Goal: Task Accomplishment & Management: Manage account settings

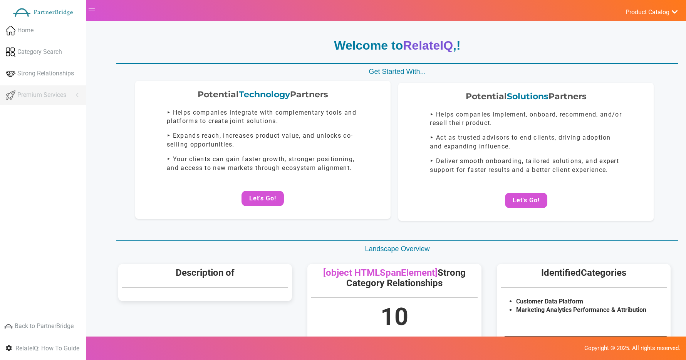
scroll to position [6, 0]
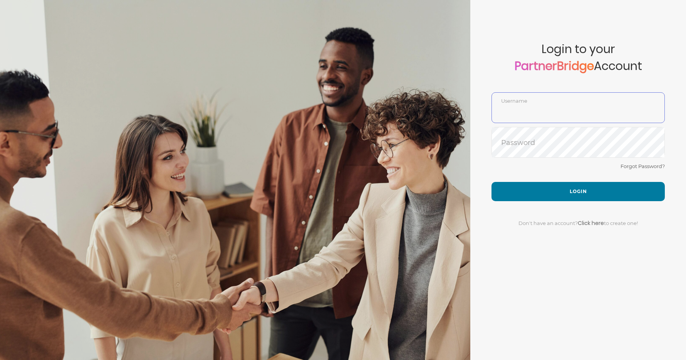
type input "DemoUser"
drag, startPoint x: 581, startPoint y: 195, endPoint x: 579, endPoint y: 191, distance: 4.3
click at [581, 194] on button "Login" at bounding box center [577, 191] width 173 height 19
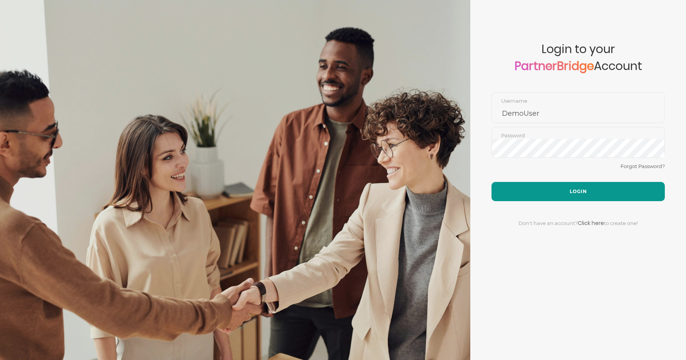
click at [579, 191] on button "Login" at bounding box center [577, 191] width 173 height 19
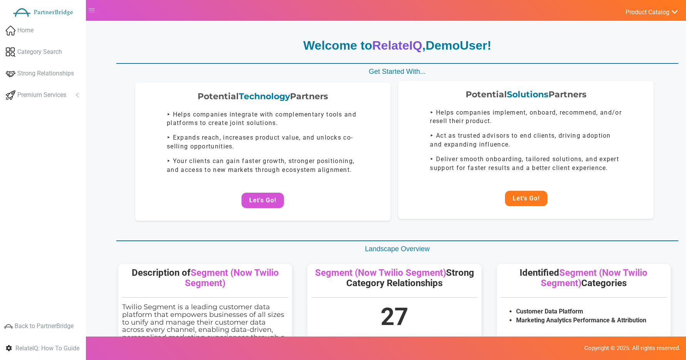
click at [515, 202] on button "Let's Go!" at bounding box center [526, 198] width 42 height 15
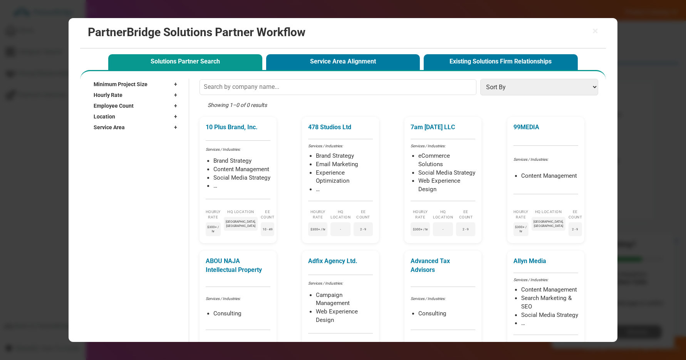
click at [152, 129] on div "Service Area +" at bounding box center [137, 127] width 87 height 11
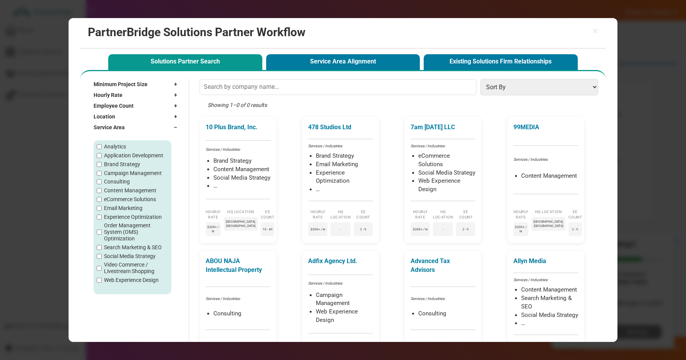
click at [129, 127] on div "Service Area –" at bounding box center [137, 127] width 87 height 11
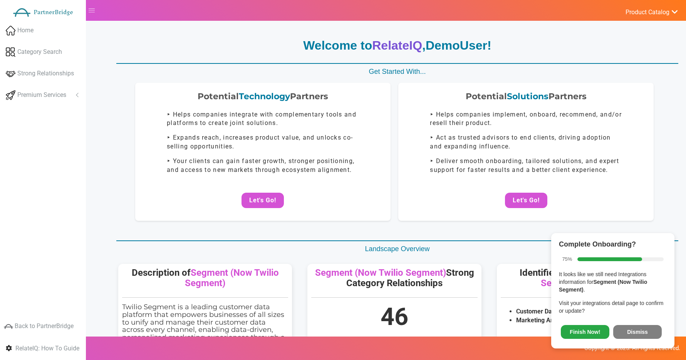
click at [612, 336] on span "Finish Now! Dismiss" at bounding box center [613, 331] width 108 height 20
click at [615, 336] on button "Dismiss" at bounding box center [637, 332] width 49 height 14
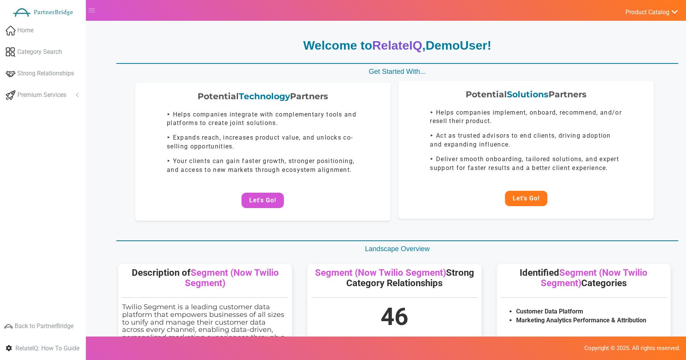
click at [518, 196] on button "Let's Go!" at bounding box center [526, 198] width 42 height 15
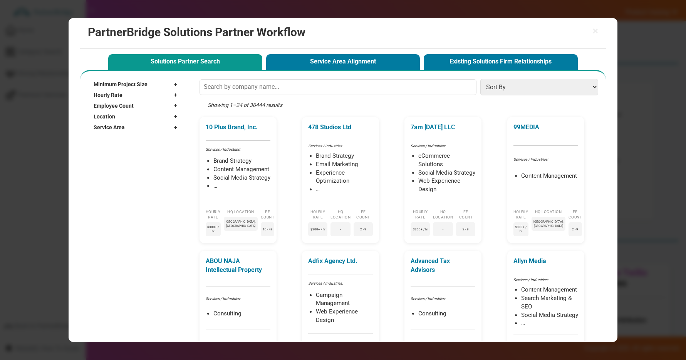
click at [116, 126] on span "Service Area" at bounding box center [109, 128] width 31 height 8
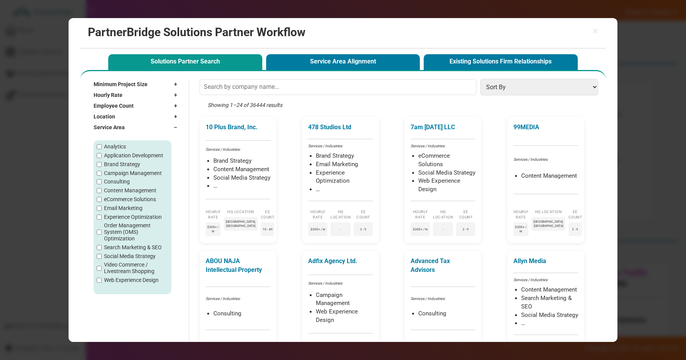
click at [129, 184] on label "Consulting" at bounding box center [117, 182] width 26 height 7
click at [102, 184] on input "Consulting" at bounding box center [99, 181] width 5 height 5
checkbox input "true"
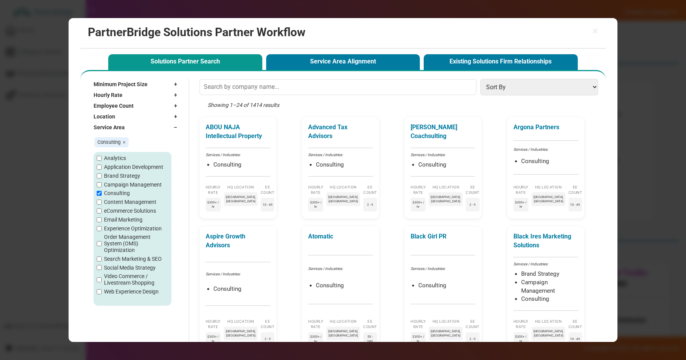
click at [128, 166] on label "Application Development" at bounding box center [133, 167] width 59 height 7
click at [102, 166] on input "Application Development" at bounding box center [99, 167] width 5 height 5
checkbox input "true"
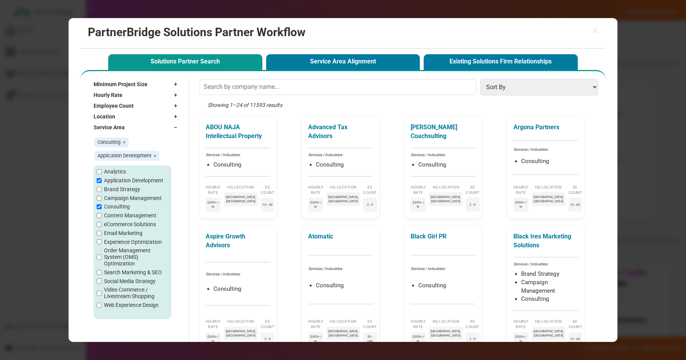
click at [118, 207] on label "Consulting" at bounding box center [117, 207] width 26 height 7
click at [102, 207] on input "Consulting" at bounding box center [99, 206] width 5 height 5
checkbox input "false"
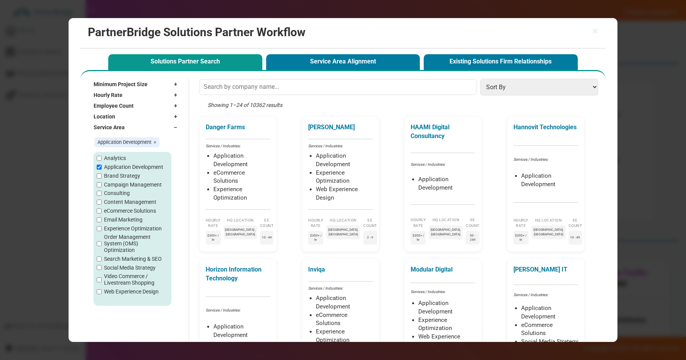
click at [126, 169] on label "Application Development" at bounding box center [133, 167] width 59 height 7
click at [102, 169] on input "Application Development" at bounding box center [99, 167] width 5 height 5
checkbox input "false"
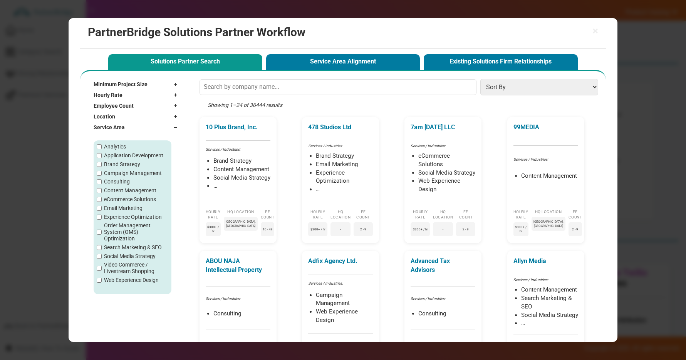
click at [161, 131] on div "Service Area –" at bounding box center [137, 127] width 87 height 11
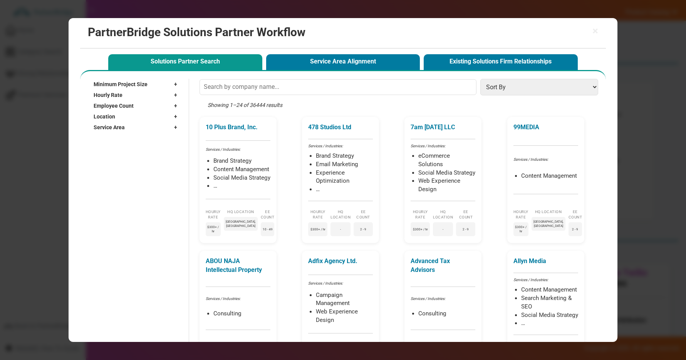
click at [513, 126] on div "99MEDIA Services / Industries: Content Management Hourly Rate $300+ / hr HQ Loc…" at bounding box center [547, 182] width 77 height 126
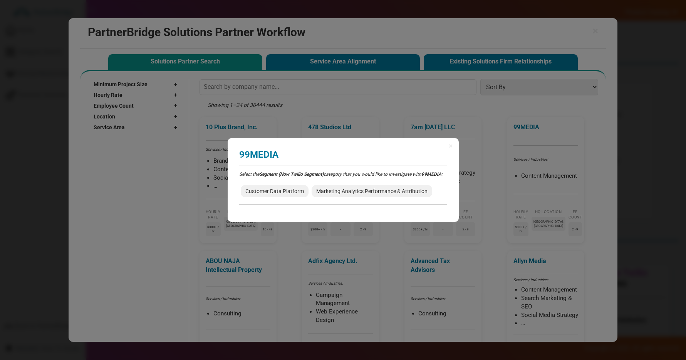
click at [340, 192] on span "Marketing Analytics Performance & Attribution" at bounding box center [371, 191] width 120 height 12
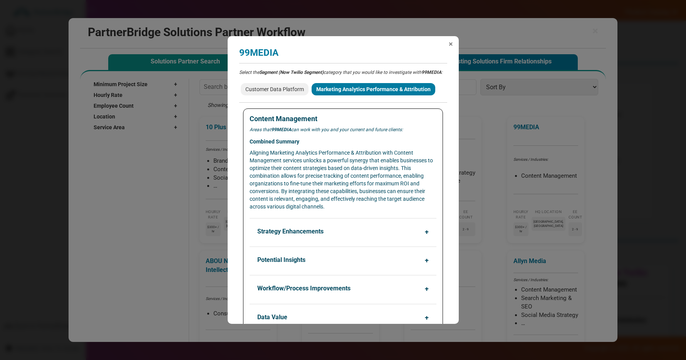
click at [450, 44] on span "×" at bounding box center [450, 44] width 4 height 8
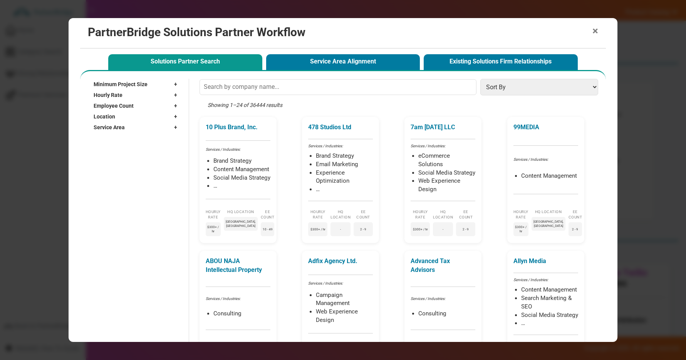
click at [597, 26] on span "×" at bounding box center [595, 31] width 6 height 11
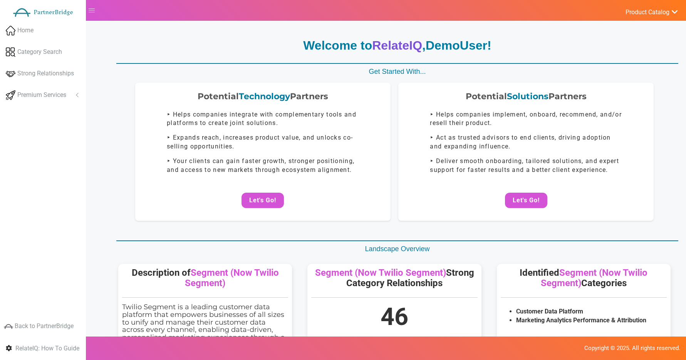
click at [289, 69] on p "Get Started With..." at bounding box center [397, 72] width 562 height 10
